Goal: Check status: Check status

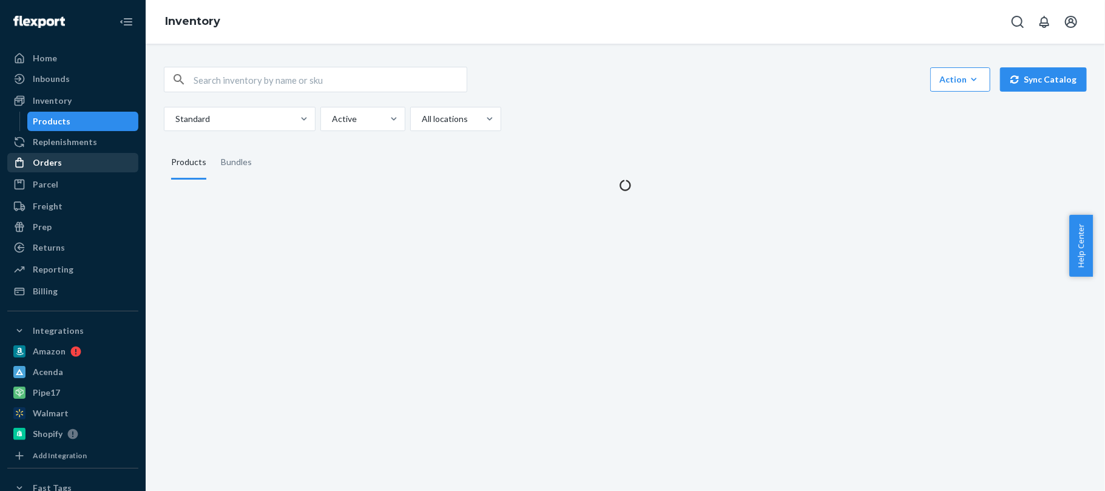
click at [52, 166] on div "Orders" at bounding box center [47, 163] width 29 height 12
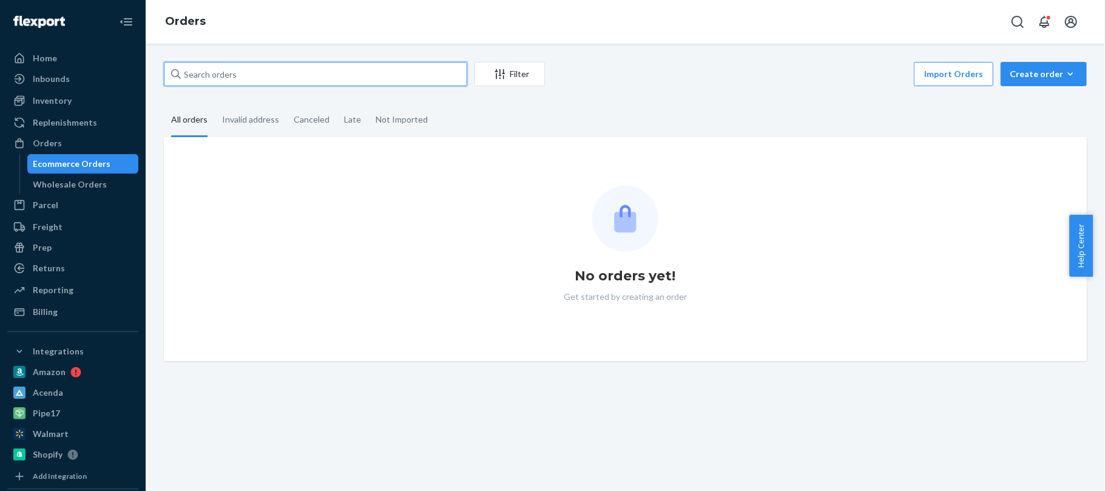
click at [202, 73] on input "text" at bounding box center [315, 74] width 303 height 24
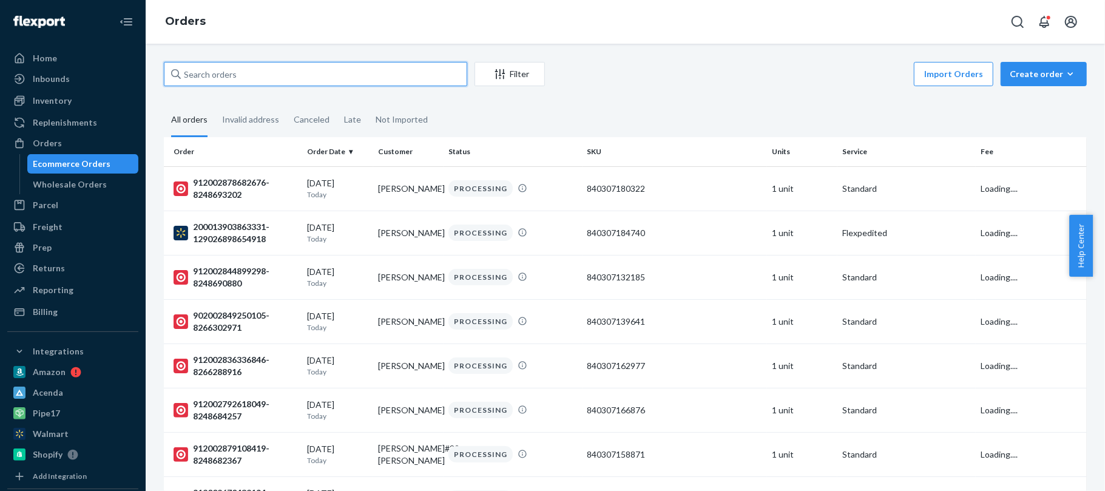
paste input "840307182463"
type input "840307182463"
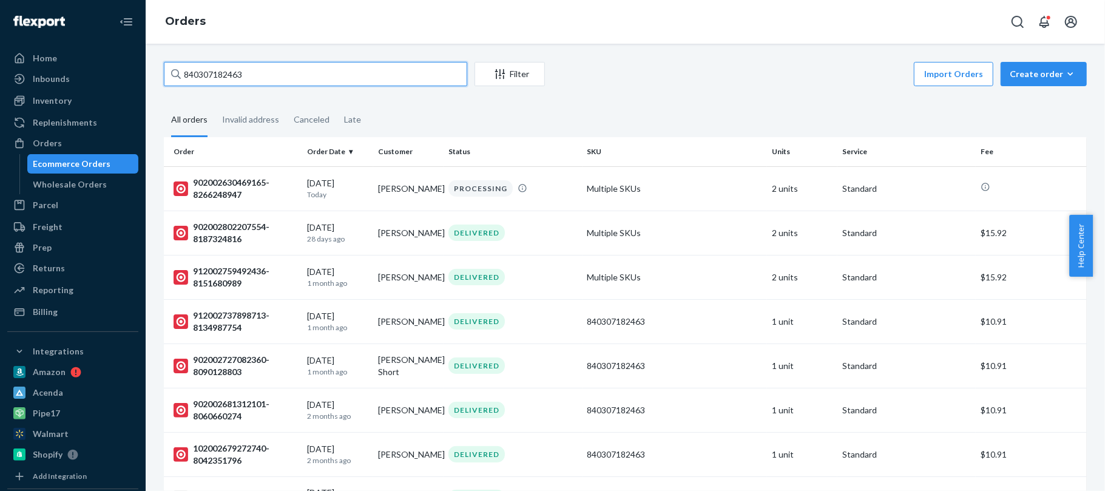
click at [285, 72] on input "840307182463" at bounding box center [315, 74] width 303 height 24
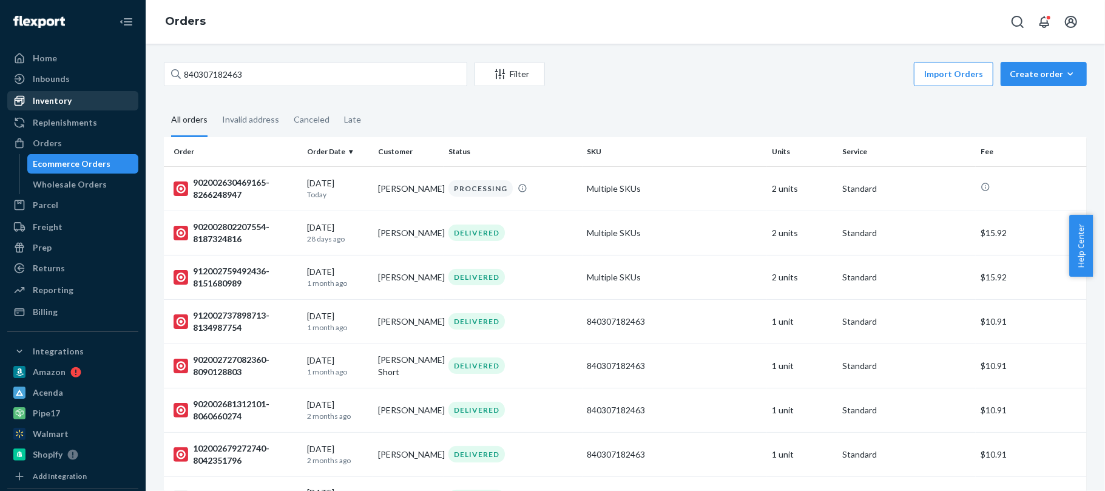
click at [42, 100] on div "Inventory" at bounding box center [52, 101] width 39 height 12
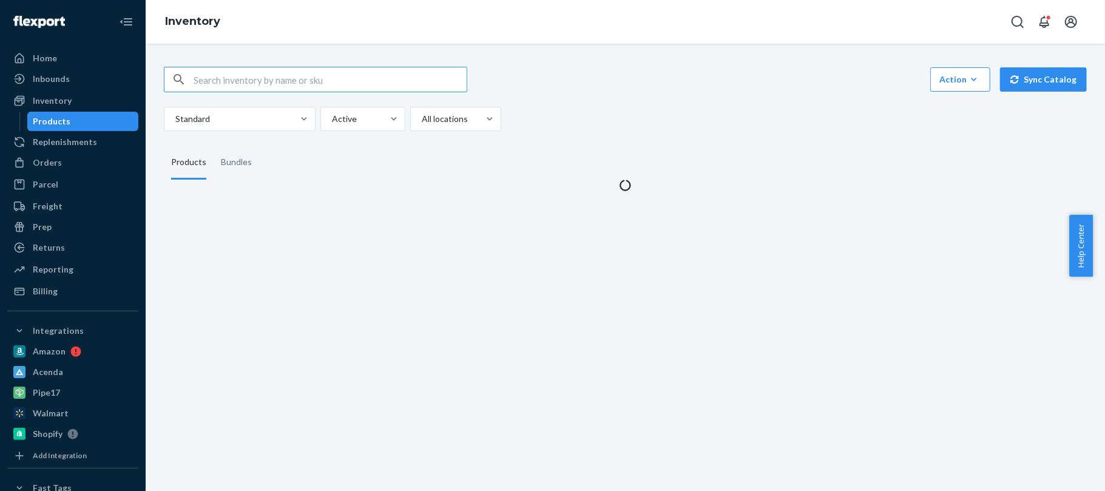
click at [251, 78] on input "text" at bounding box center [330, 79] width 273 height 24
type input "840307182463"
